Goal: Task Accomplishment & Management: Complete application form

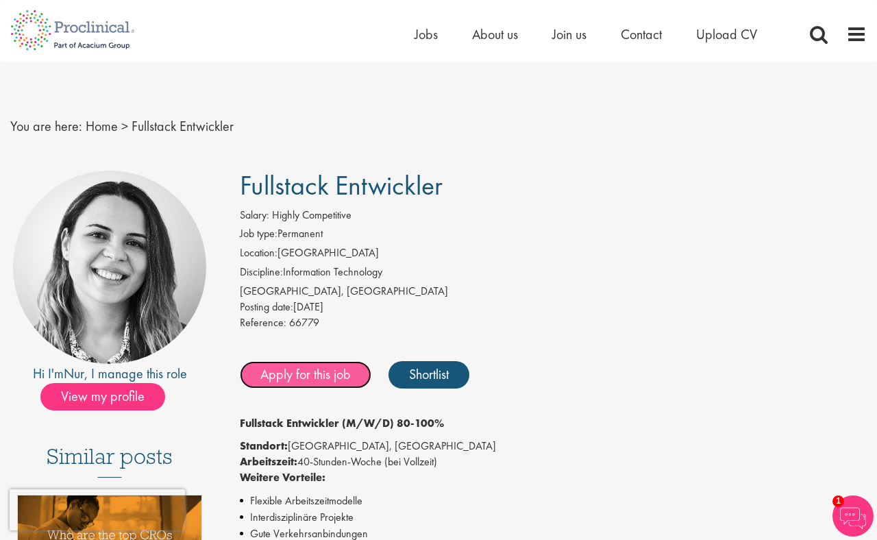
click at [324, 380] on link "Apply for this job" at bounding box center [306, 374] width 132 height 27
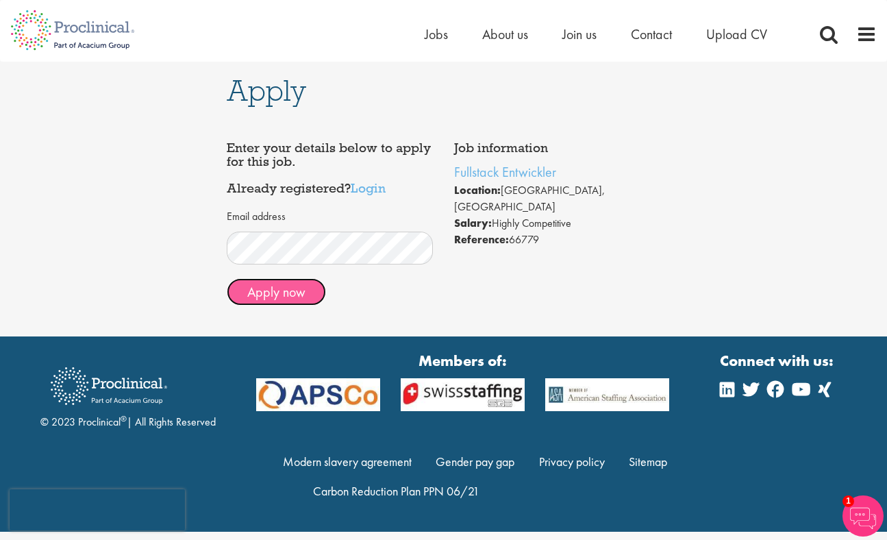
click at [280, 299] on button "Apply now" at bounding box center [276, 291] width 99 height 27
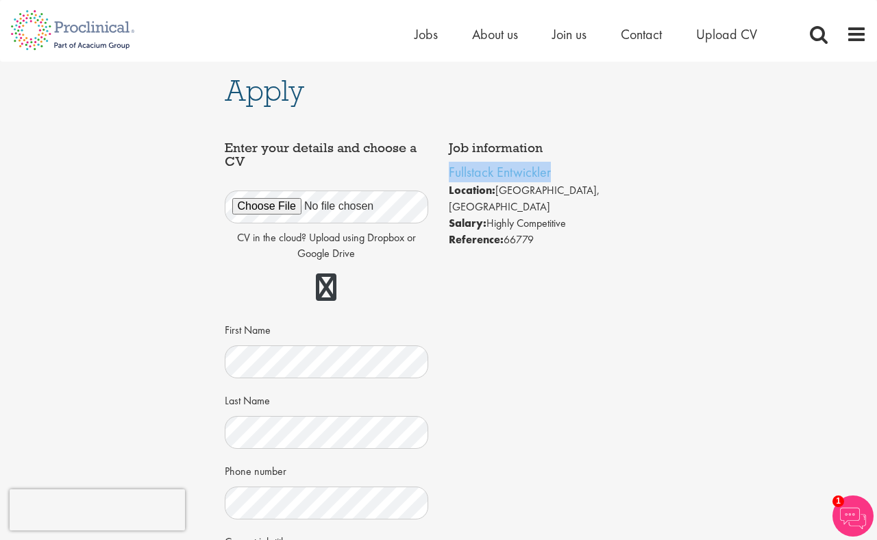
drag, startPoint x: 582, startPoint y: 164, endPoint x: 445, endPoint y: 164, distance: 137.1
click at [445, 164] on div "Job information Fullstack Entwickler Location: Zürich, Switzerland Salary: High…" at bounding box center [551, 194] width 225 height 121
copy link "Fullstack Entwickler"
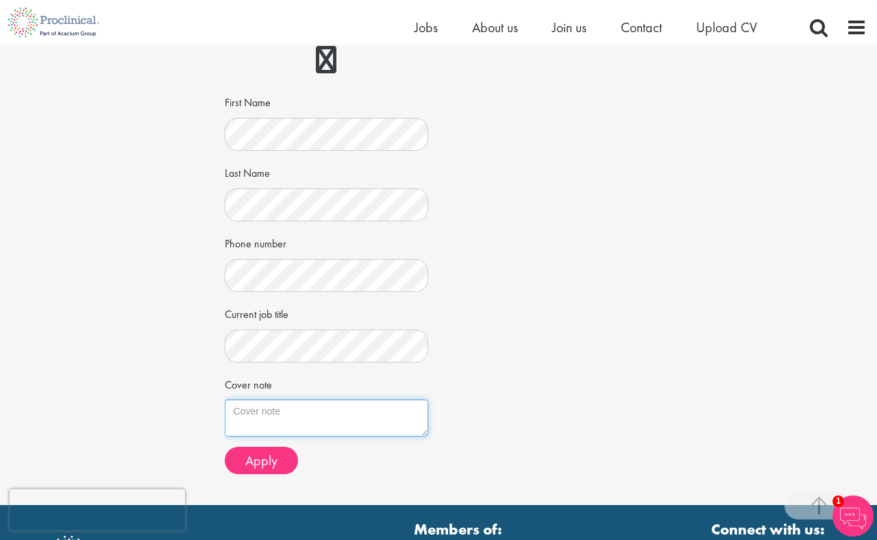
scroll to position [236, 0]
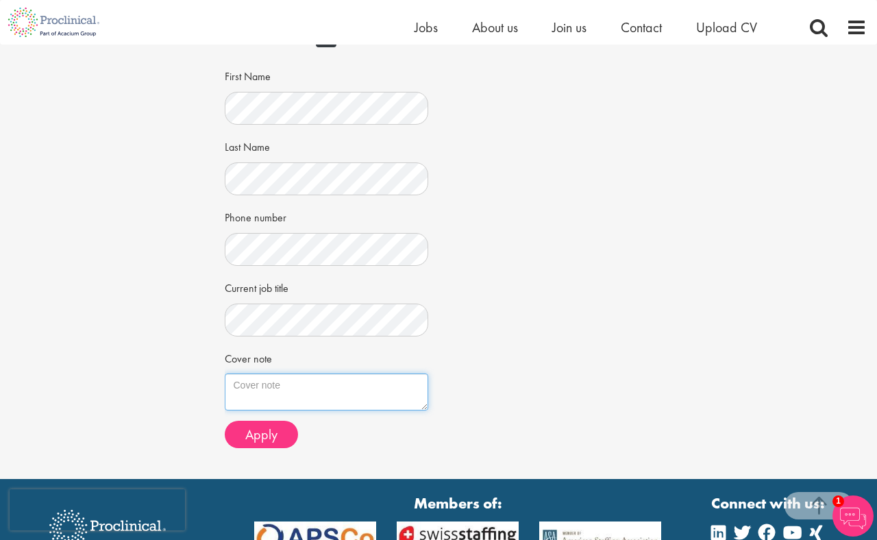
paste textarea "Sehr geehrte Damen und Herren, ich heisse Matteo Demicheli, bin 30 Jahre alt un…"
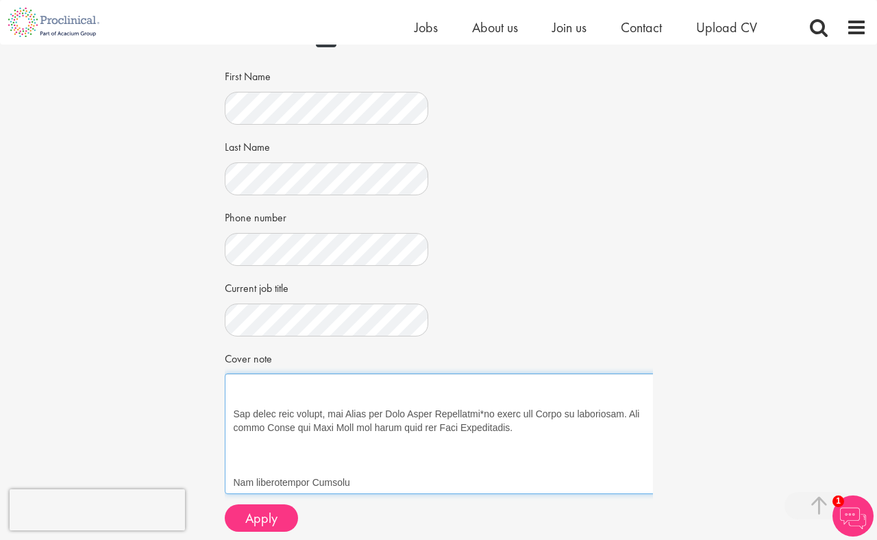
scroll to position [431, 0]
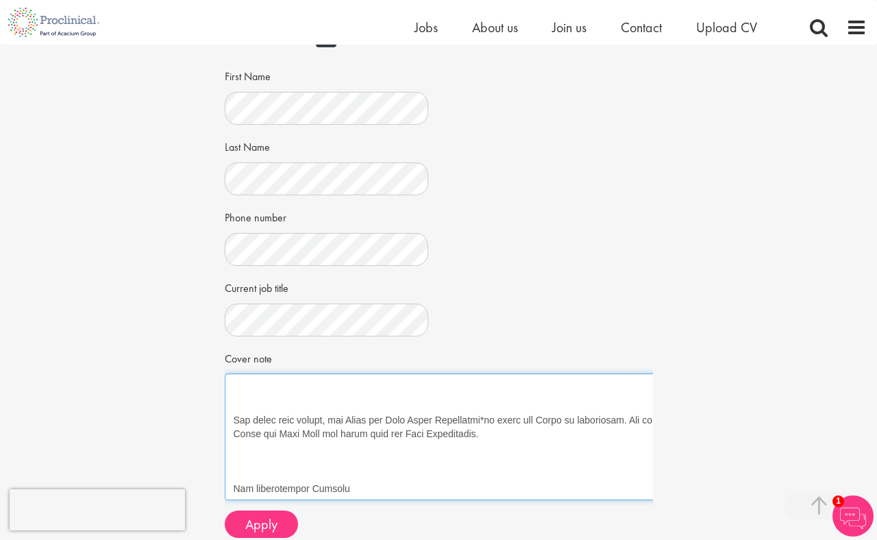
drag, startPoint x: 426, startPoint y: 407, endPoint x: 689, endPoint y: 497, distance: 277.4
click at [689, 497] on div "Apply Job information Fullstack Entwickler Location: Zürich, Switzerland Salary…" at bounding box center [439, 188] width 898 height 761
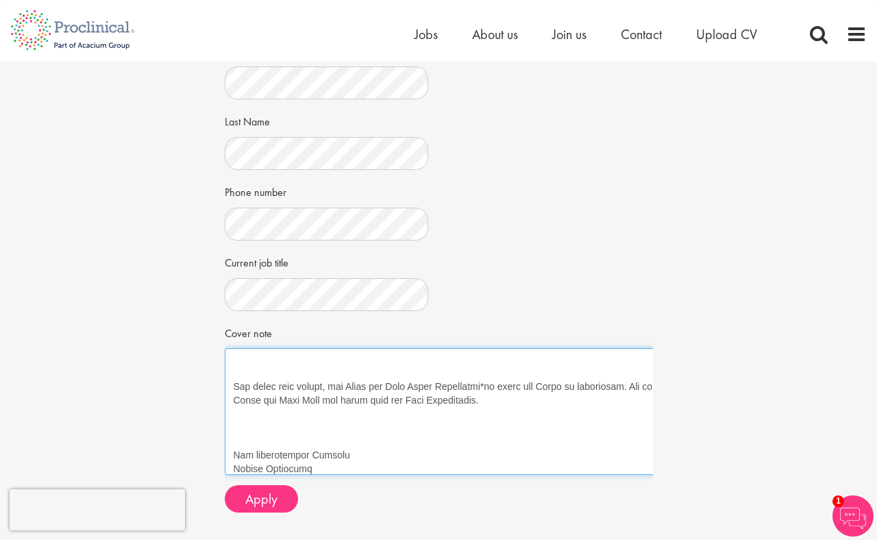
scroll to position [0, 0]
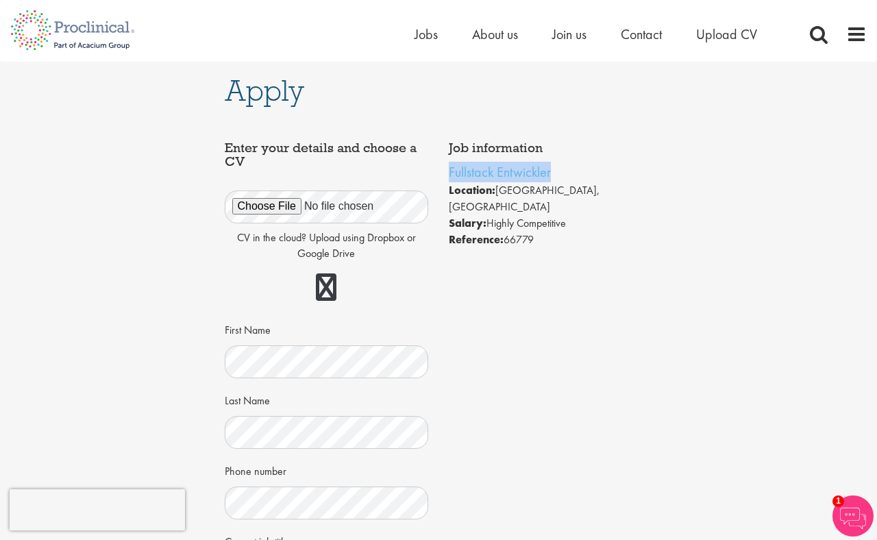
drag, startPoint x: 567, startPoint y: 169, endPoint x: 443, endPoint y: 173, distance: 124.1
click at [443, 173] on div "Job information Fullstack Entwickler Location: Zürich, Switzerland Salary: High…" at bounding box center [551, 194] width 225 height 121
copy link "Fullstack Entwickler"
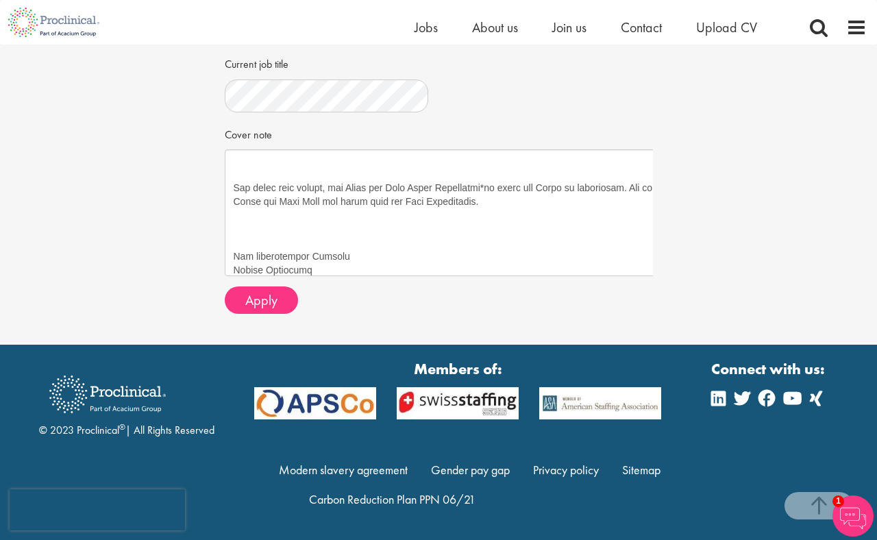
scroll to position [461, 0]
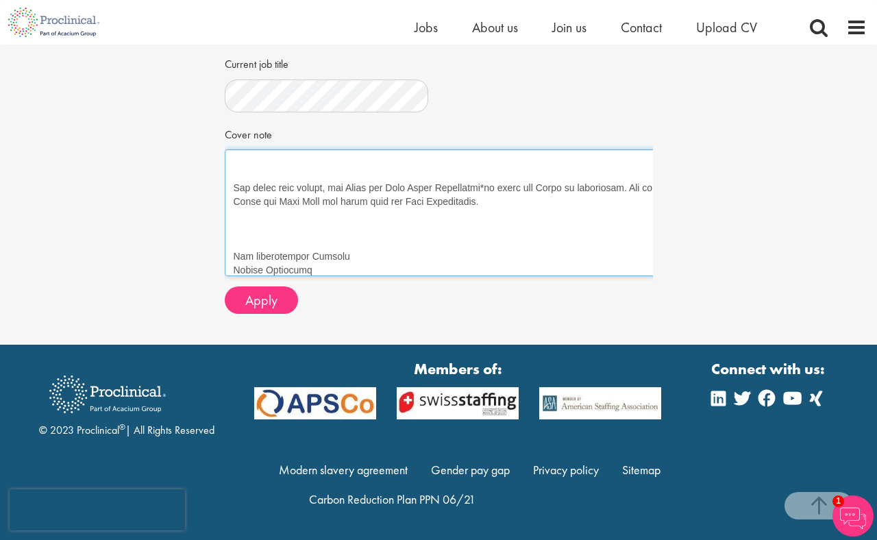
drag, startPoint x: 487, startPoint y: 188, endPoint x: 387, endPoint y: 189, distance: 100.1
click at [387, 189] on textarea "Cover note" at bounding box center [458, 212] width 466 height 127
paste textarea "stack Entwickler"
click at [452, 222] on textarea "Cover note" at bounding box center [458, 212] width 466 height 127
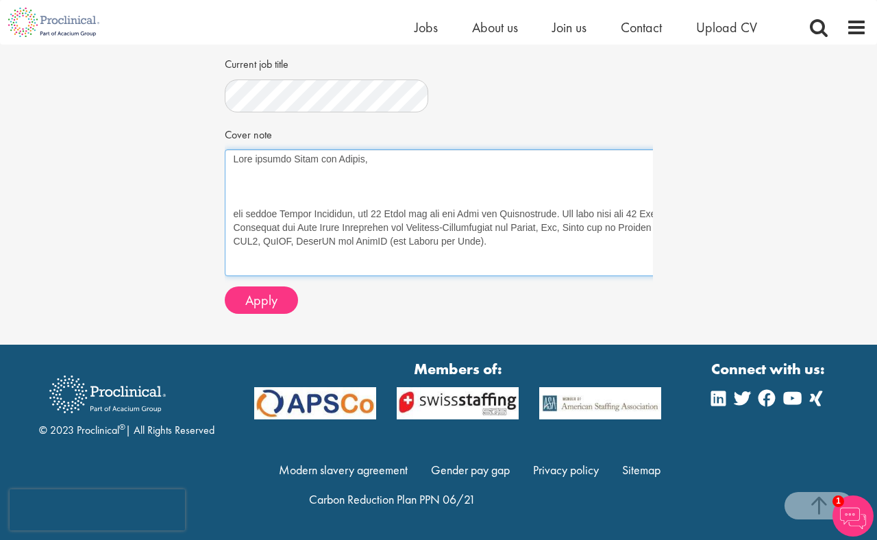
scroll to position [3, 0]
click at [271, 178] on textarea "Cover note" at bounding box center [458, 212] width 466 height 127
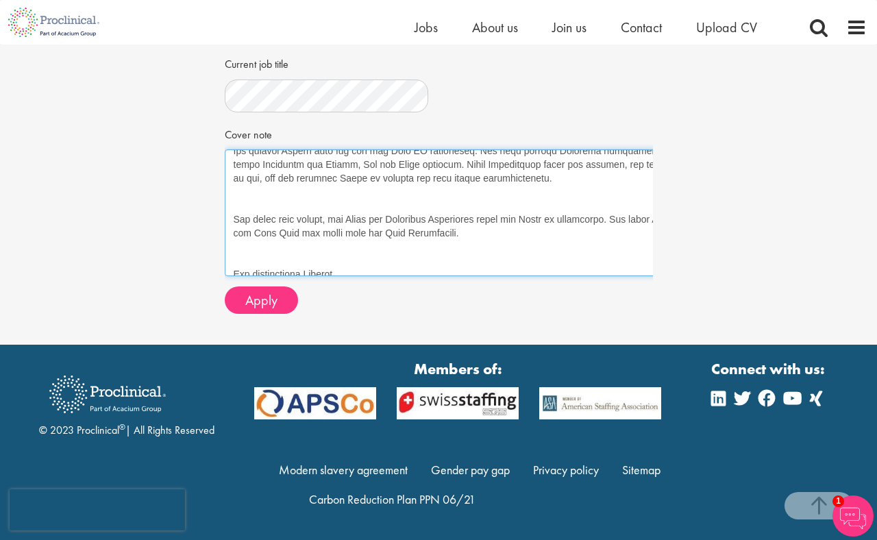
scroll to position [275, 0]
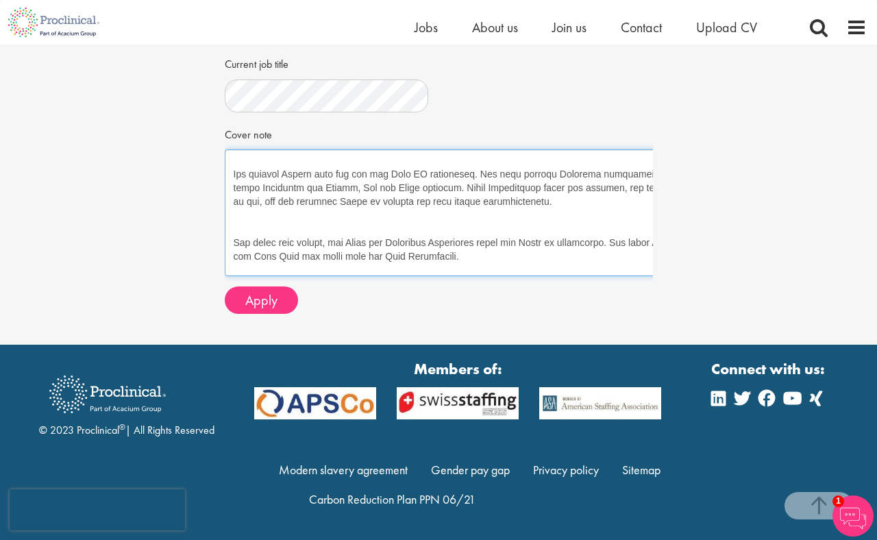
click at [289, 218] on textarea "Cover note" at bounding box center [458, 212] width 466 height 127
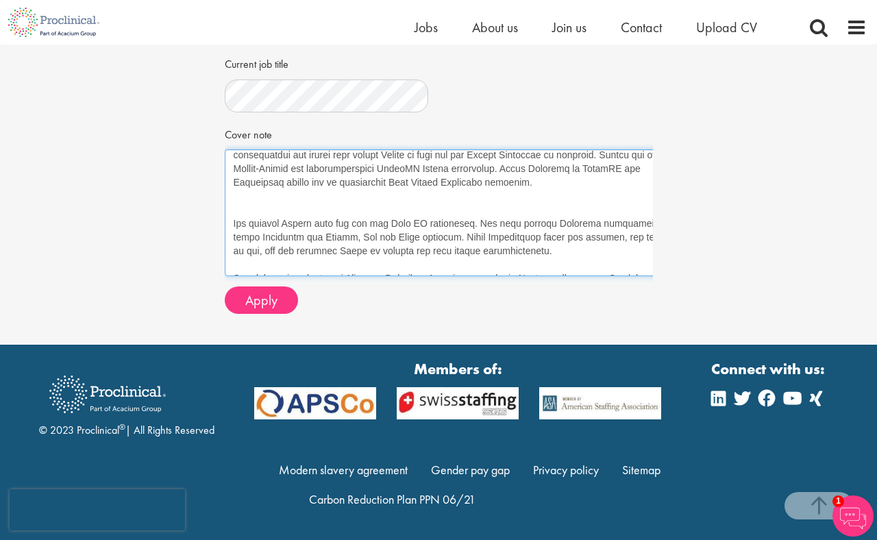
scroll to position [210, 0]
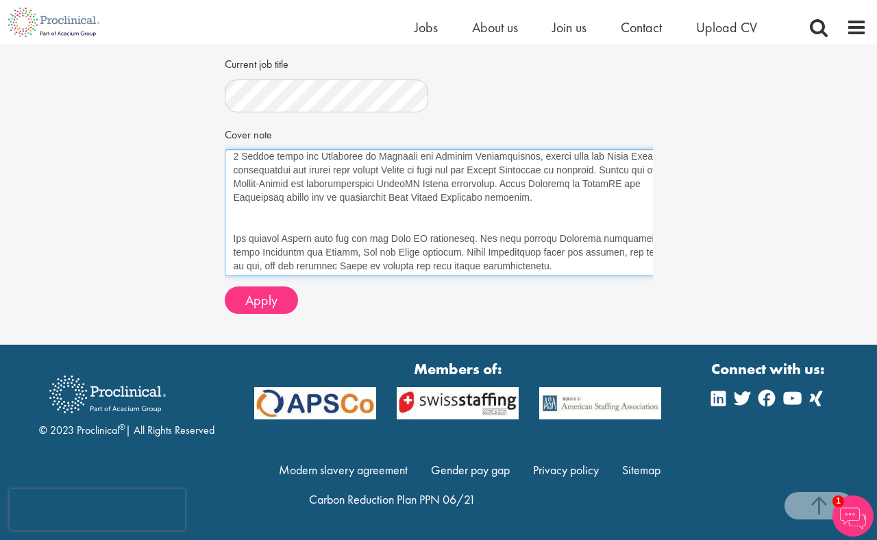
click at [273, 209] on textarea "Cover note" at bounding box center [458, 212] width 466 height 127
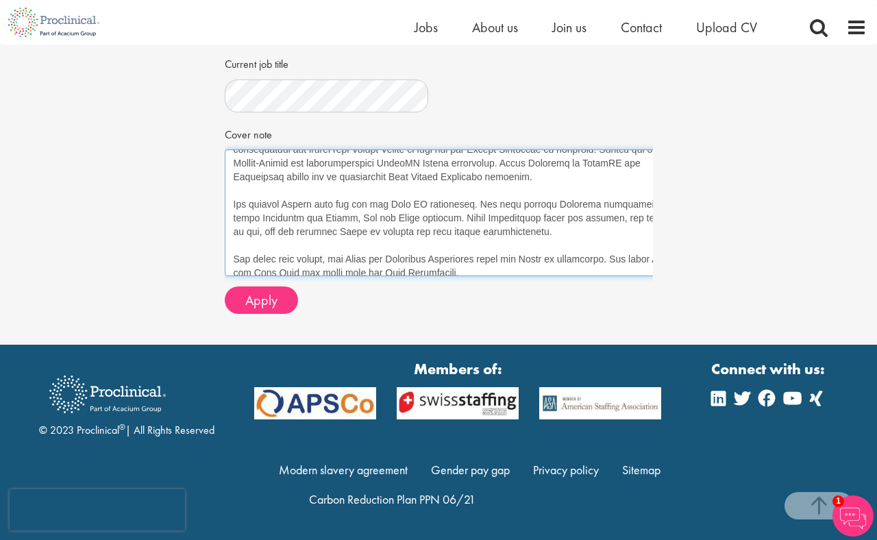
scroll to position [294, 0]
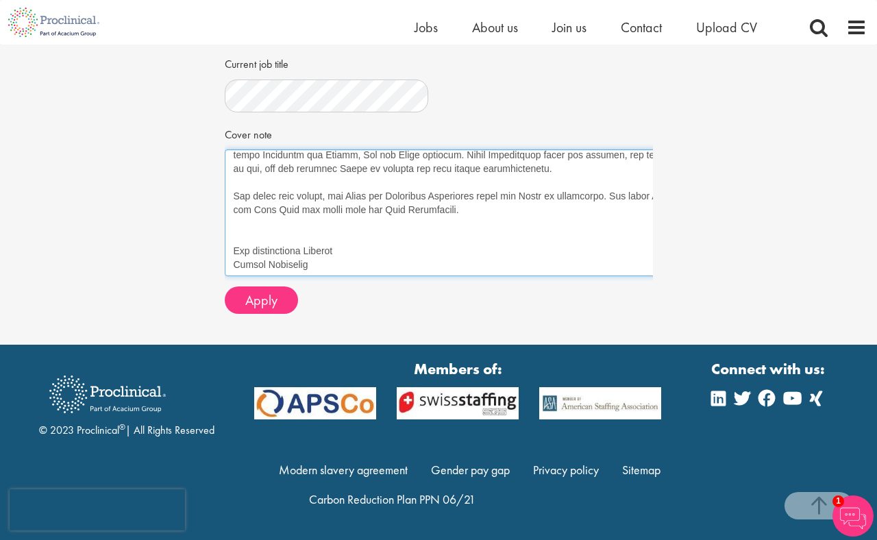
click at [288, 225] on textarea "Cover note" at bounding box center [458, 212] width 466 height 127
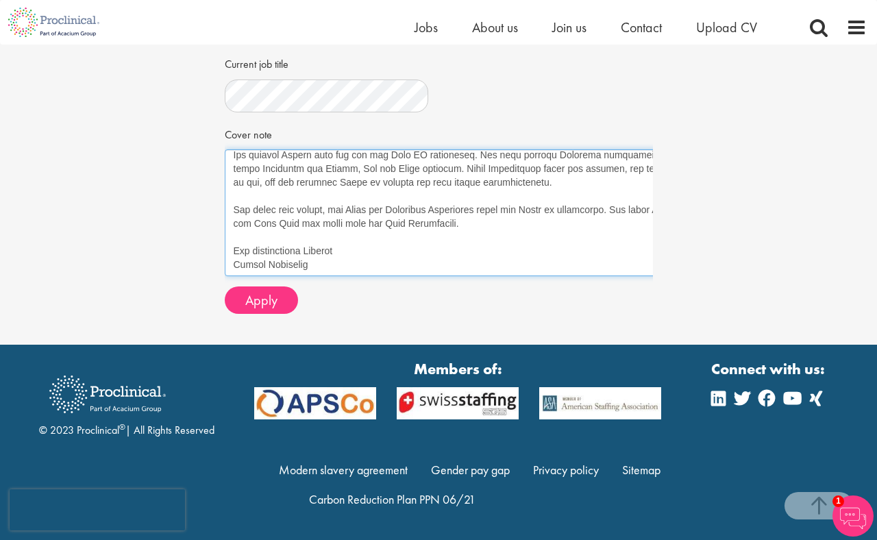
scroll to position [280, 0]
click at [627, 267] on textarea "Cover note" at bounding box center [458, 212] width 466 height 127
type textarea "Sehr geehrte Damen und Herren, ich heisse Matteo Demicheli, bin 30 Jahre alt un…"
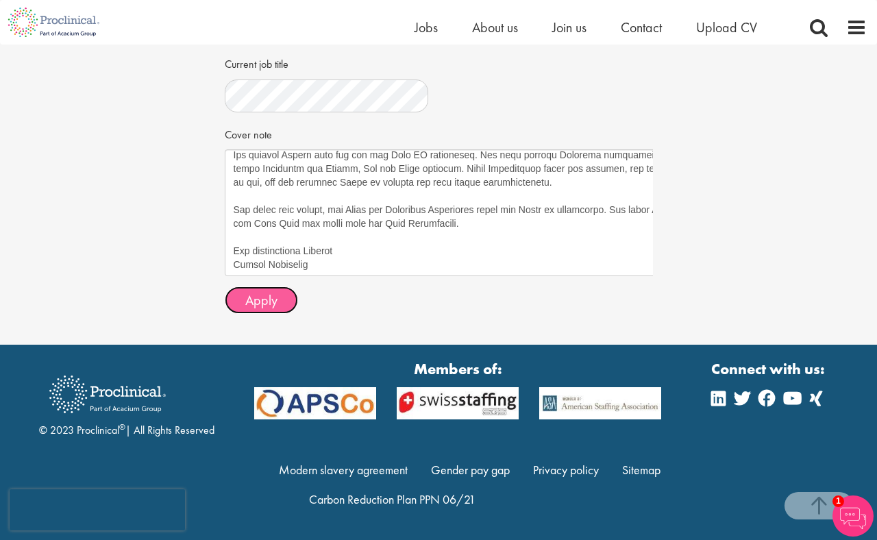
click at [260, 298] on span "Apply" at bounding box center [261, 300] width 32 height 18
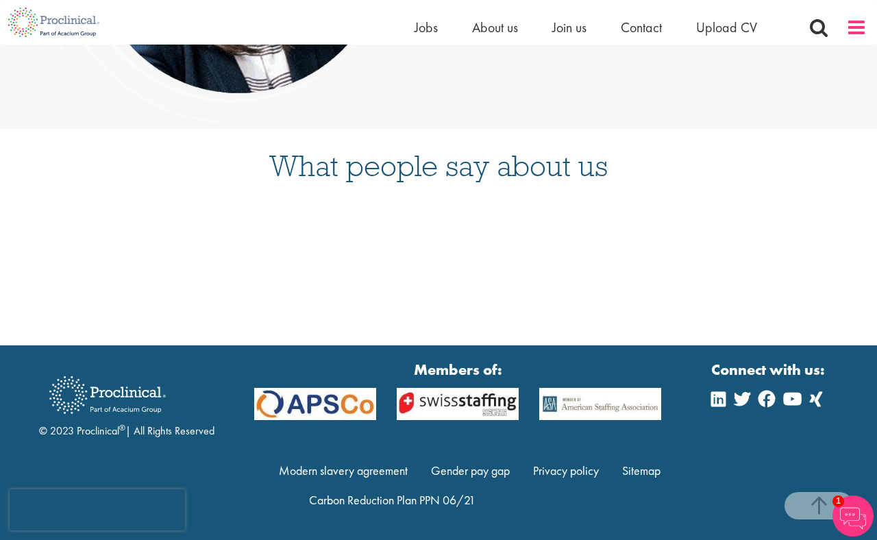
click at [855, 25] on span at bounding box center [856, 27] width 21 height 21
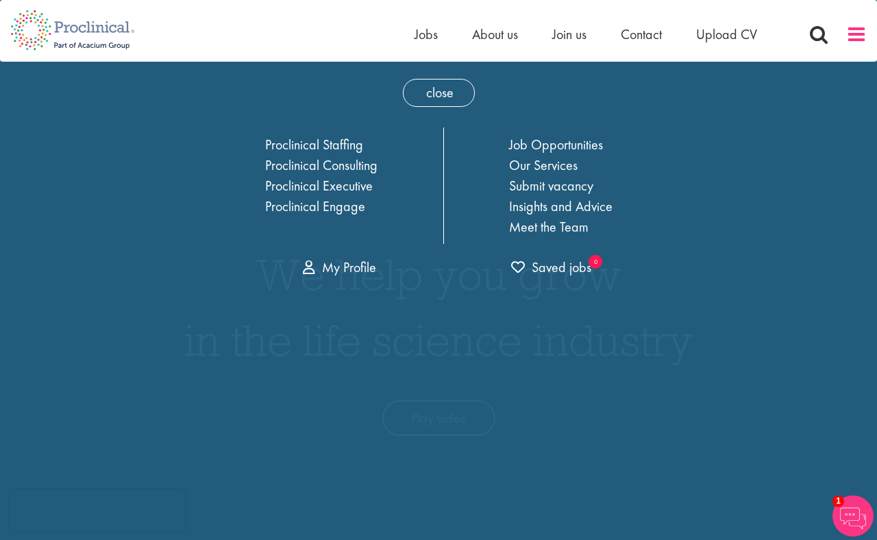
click at [855, 25] on span at bounding box center [856, 34] width 21 height 21
click at [850, 34] on span at bounding box center [856, 34] width 21 height 21
click at [30, 32] on img at bounding box center [72, 30] width 145 height 60
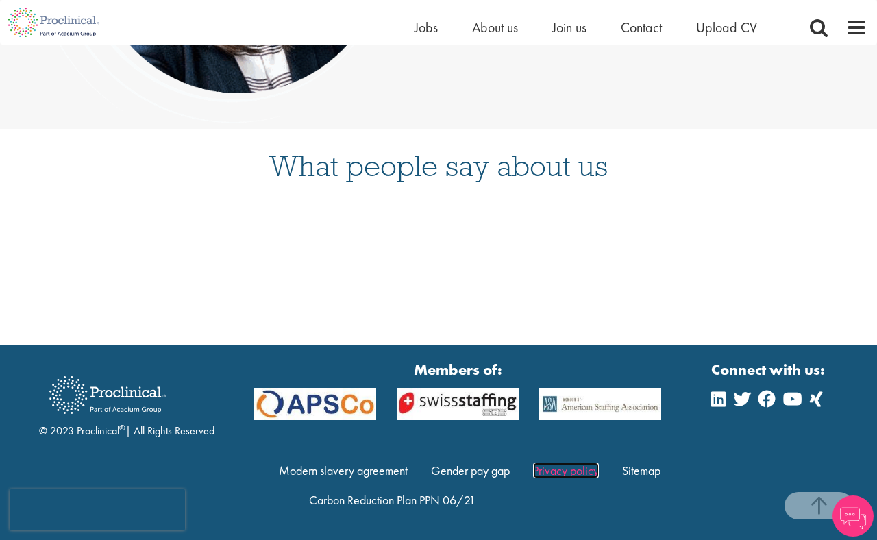
click at [569, 473] on link "Privacy policy" at bounding box center [566, 471] width 66 height 16
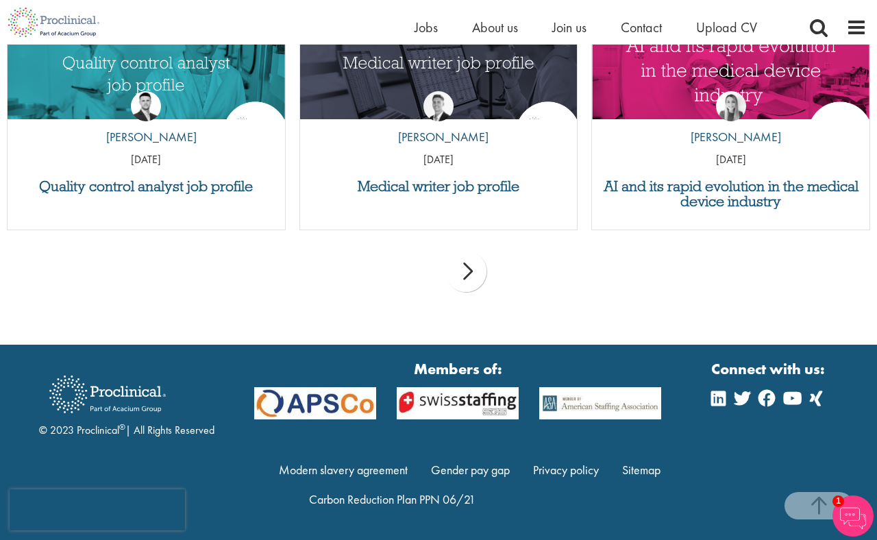
scroll to position [4556, 0]
click at [367, 472] on link "Modern slavery agreement" at bounding box center [343, 470] width 129 height 16
click at [643, 25] on span "Contact" at bounding box center [641, 28] width 41 height 18
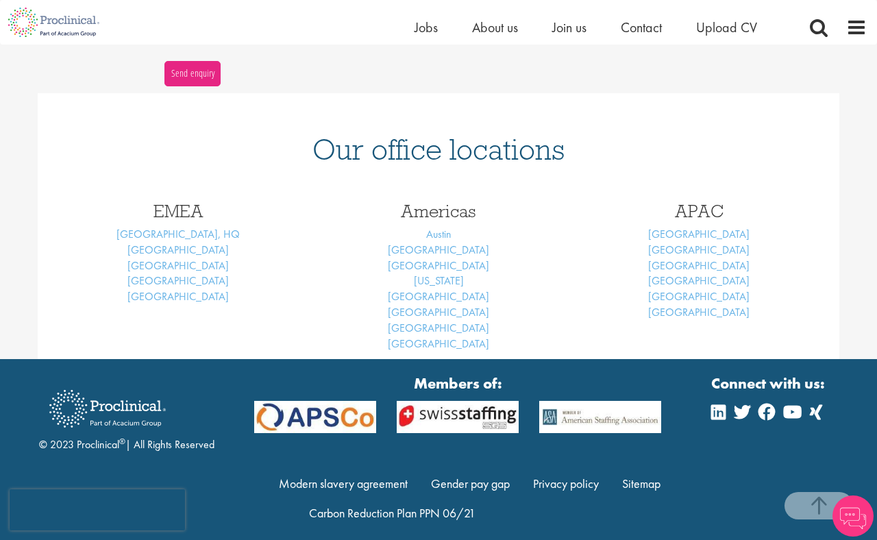
scroll to position [532, 0]
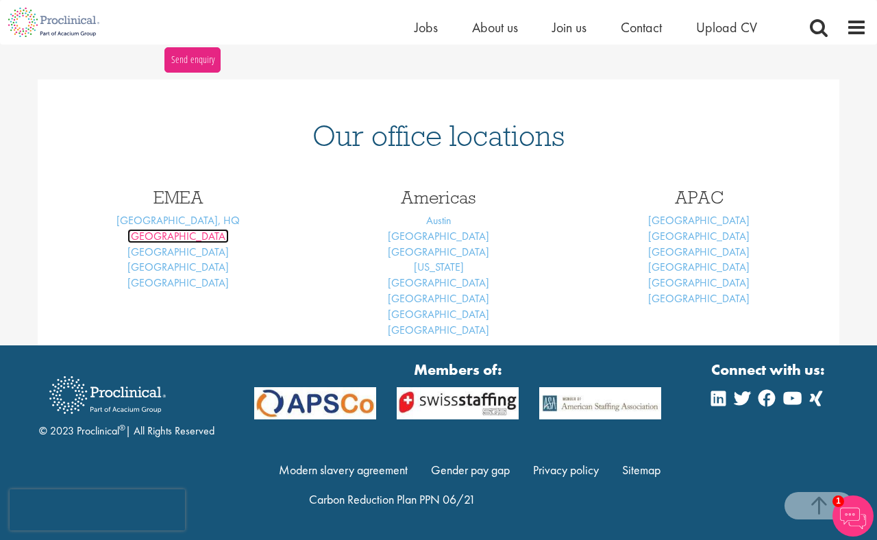
click at [181, 239] on link "[GEOGRAPHIC_DATA]" at bounding box center [177, 236] width 101 height 14
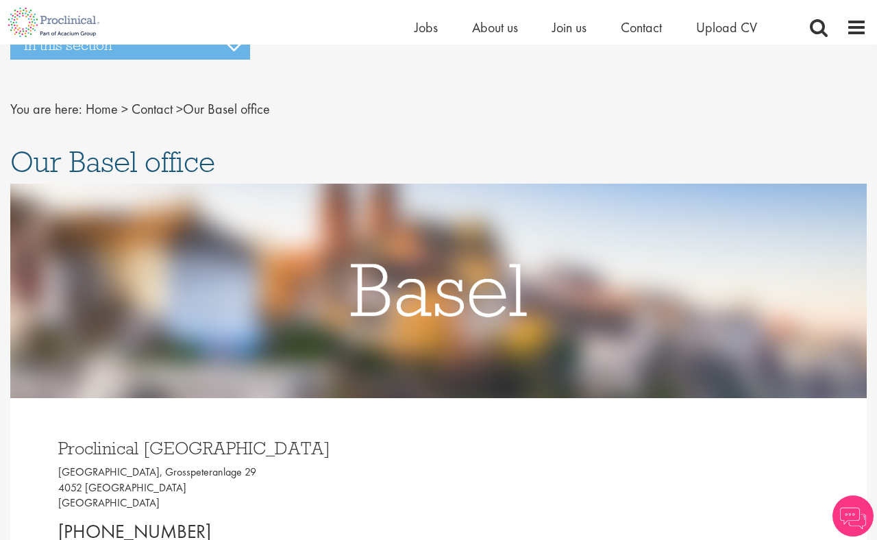
scroll to position [263, 0]
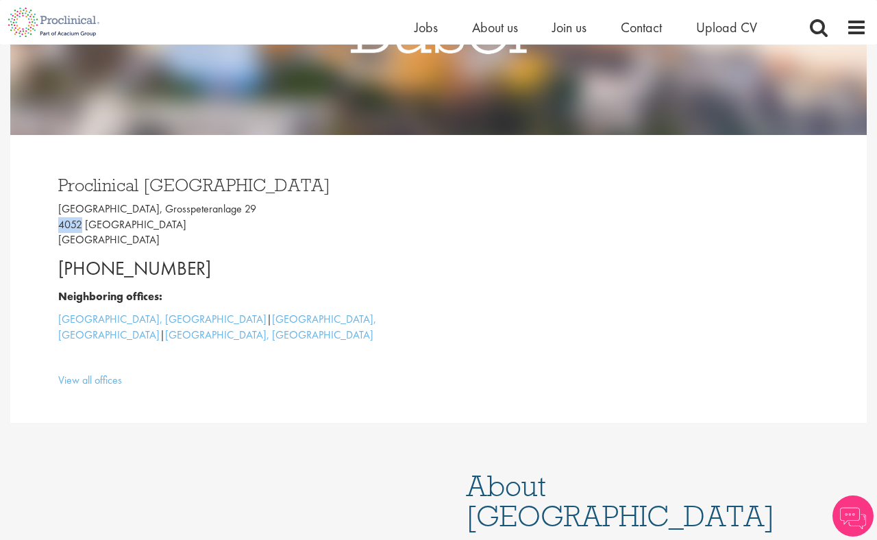
click at [69, 224] on p "[GEOGRAPHIC_DATA], [STREET_ADDRESS]" at bounding box center [243, 224] width 370 height 47
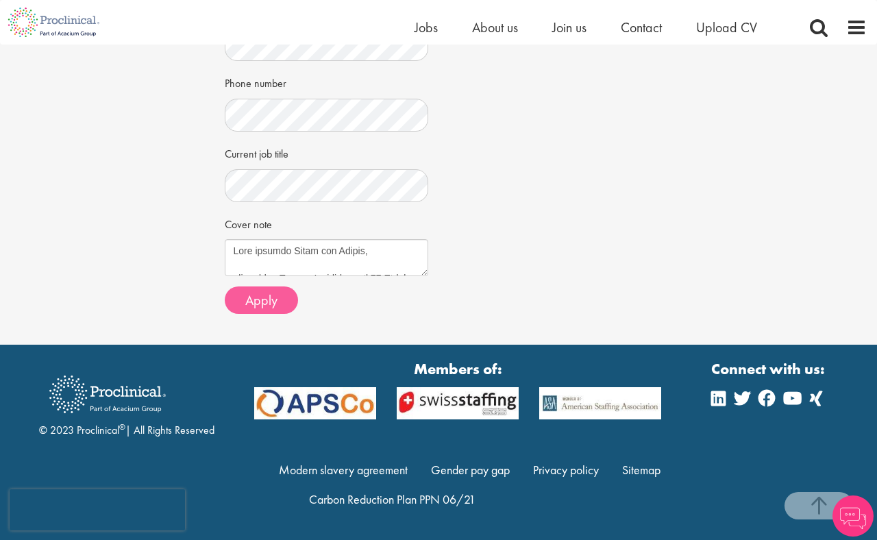
scroll to position [371, 0]
click at [256, 302] on span "Apply" at bounding box center [261, 300] width 32 height 18
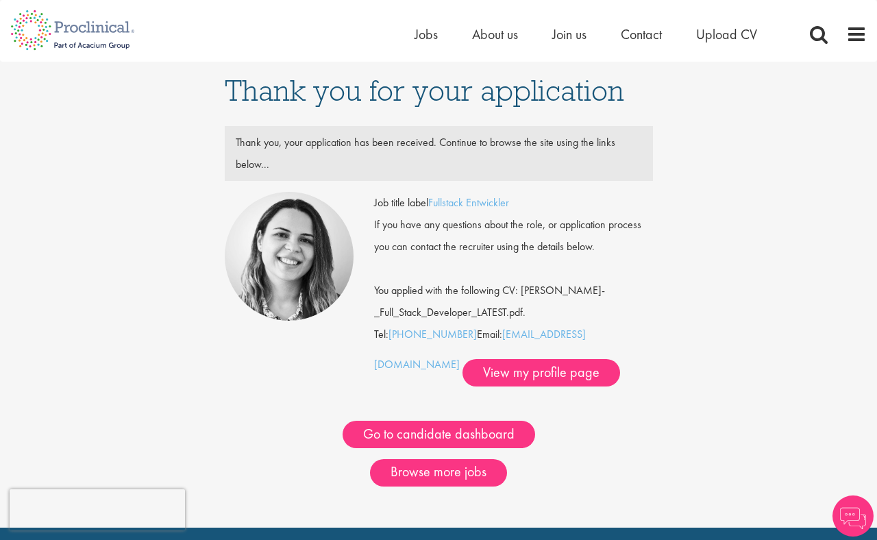
click at [363, 157] on div "Thank you, your application has been received. Continue to browse the site usin…" at bounding box center [438, 154] width 427 height 44
